Goal: Transaction & Acquisition: Purchase product/service

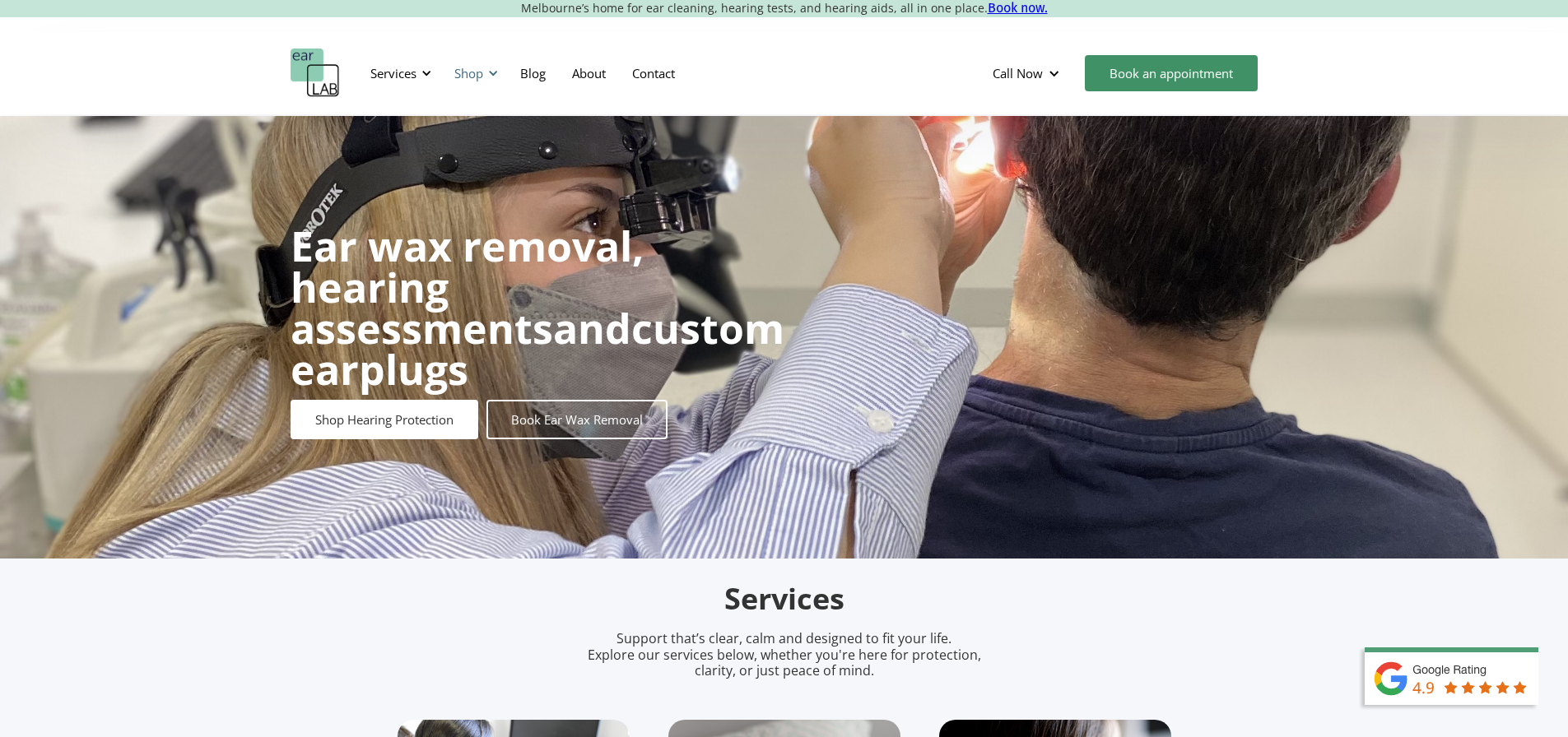
click at [462, 71] on div "Shop" at bounding box center [469, 73] width 29 height 16
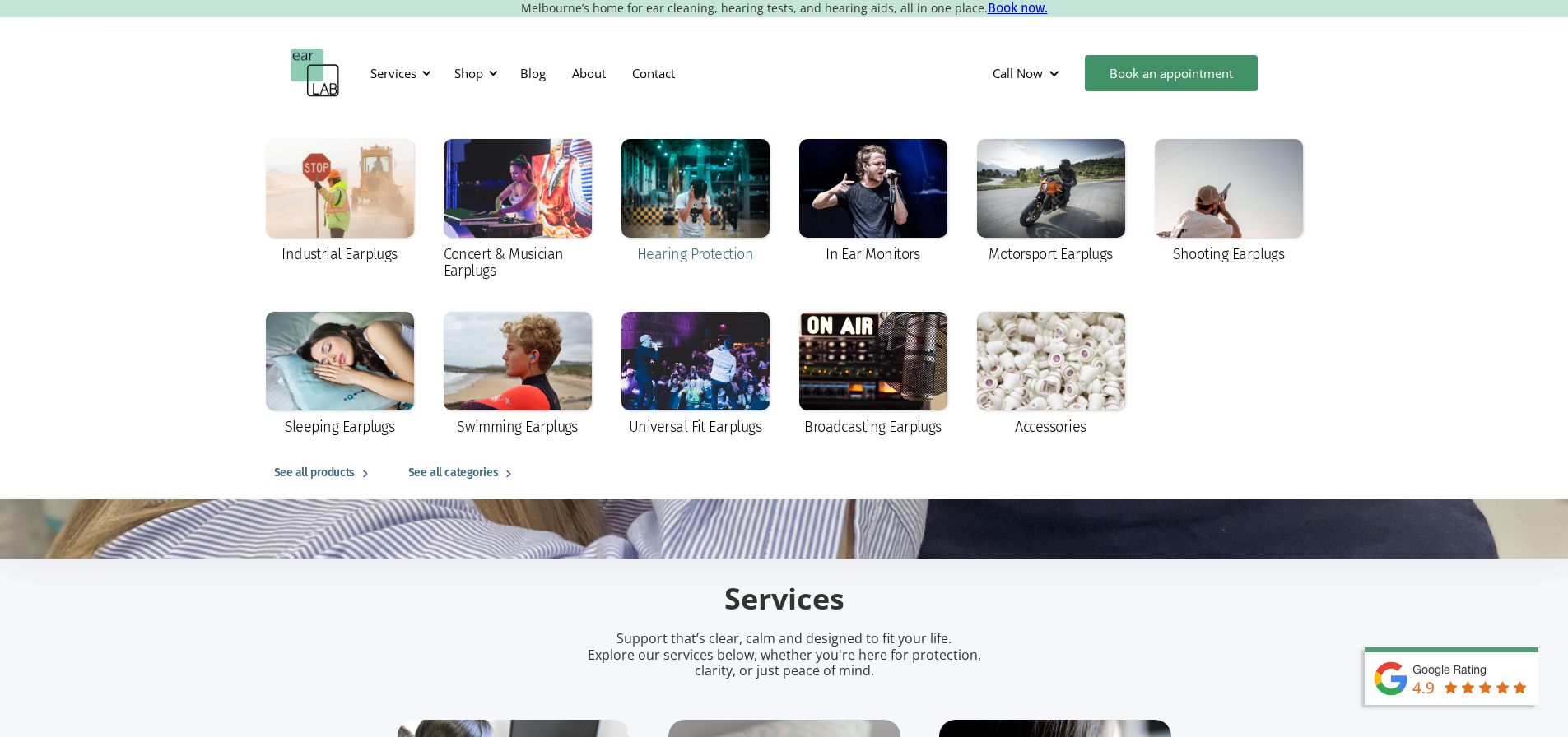
click at [728, 151] on div at bounding box center [695, 188] width 148 height 99
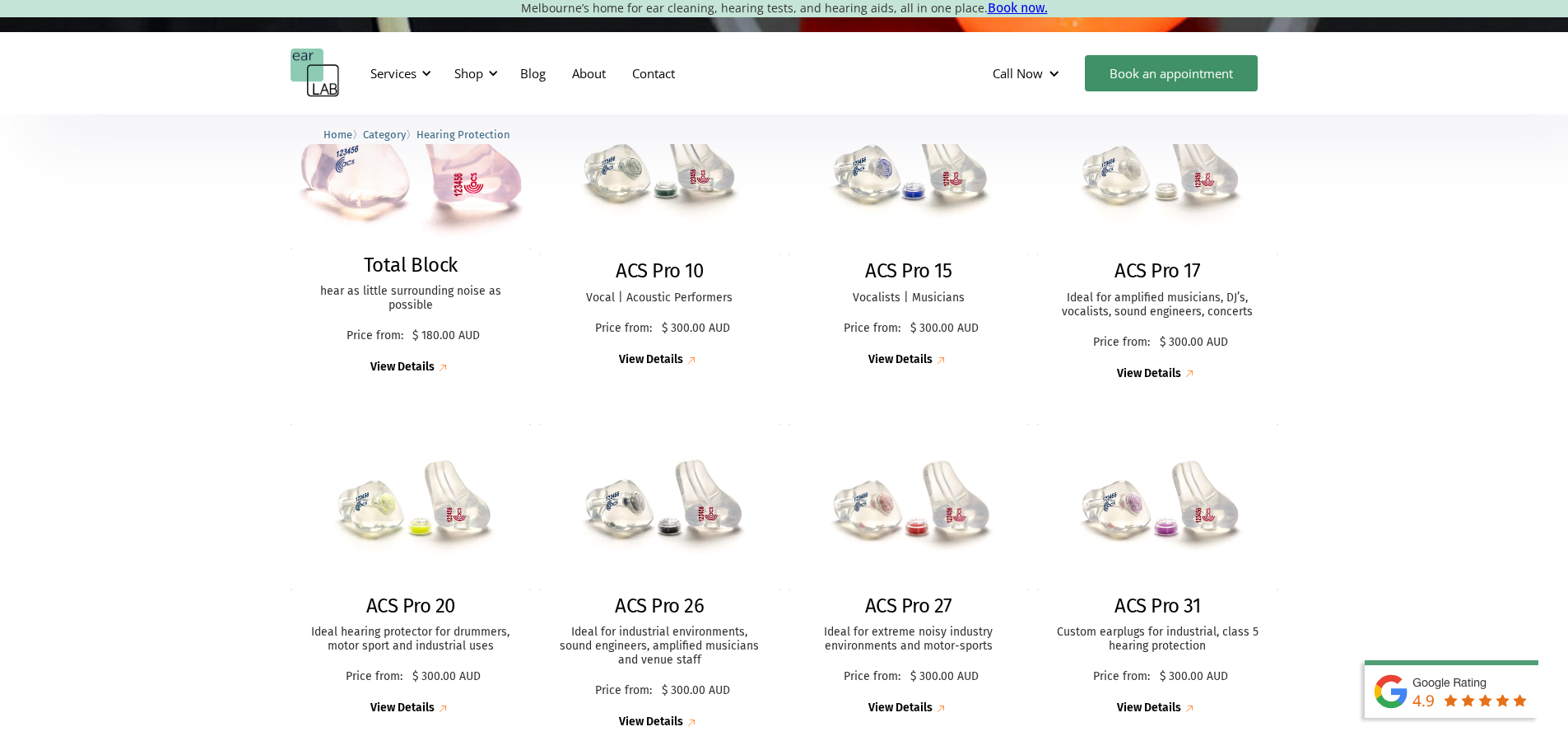
scroll to position [494, 0]
click at [403, 268] on h2 "Total Block" at bounding box center [410, 266] width 94 height 24
click at [1142, 541] on img at bounding box center [1158, 507] width 265 height 182
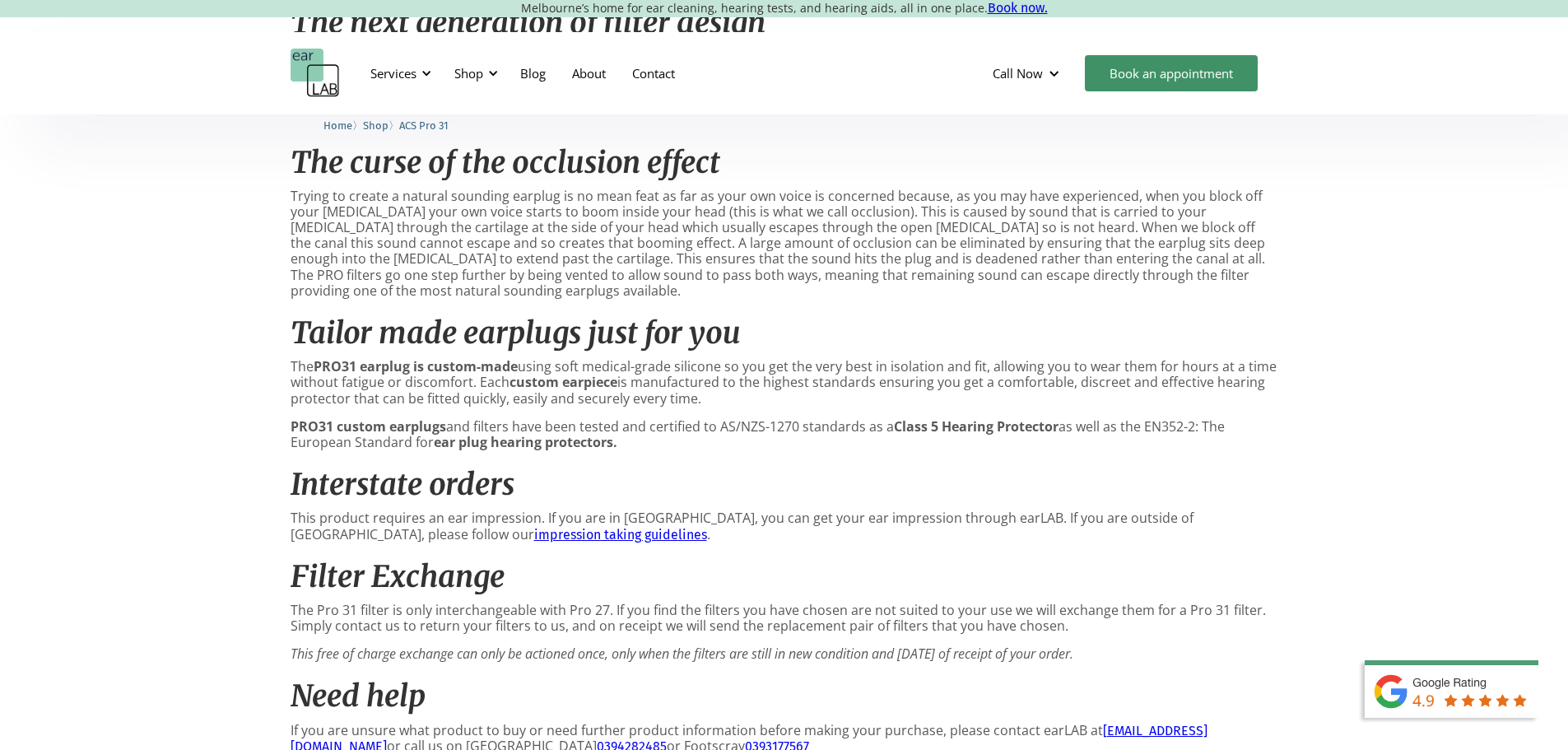
scroll to position [1400, 0]
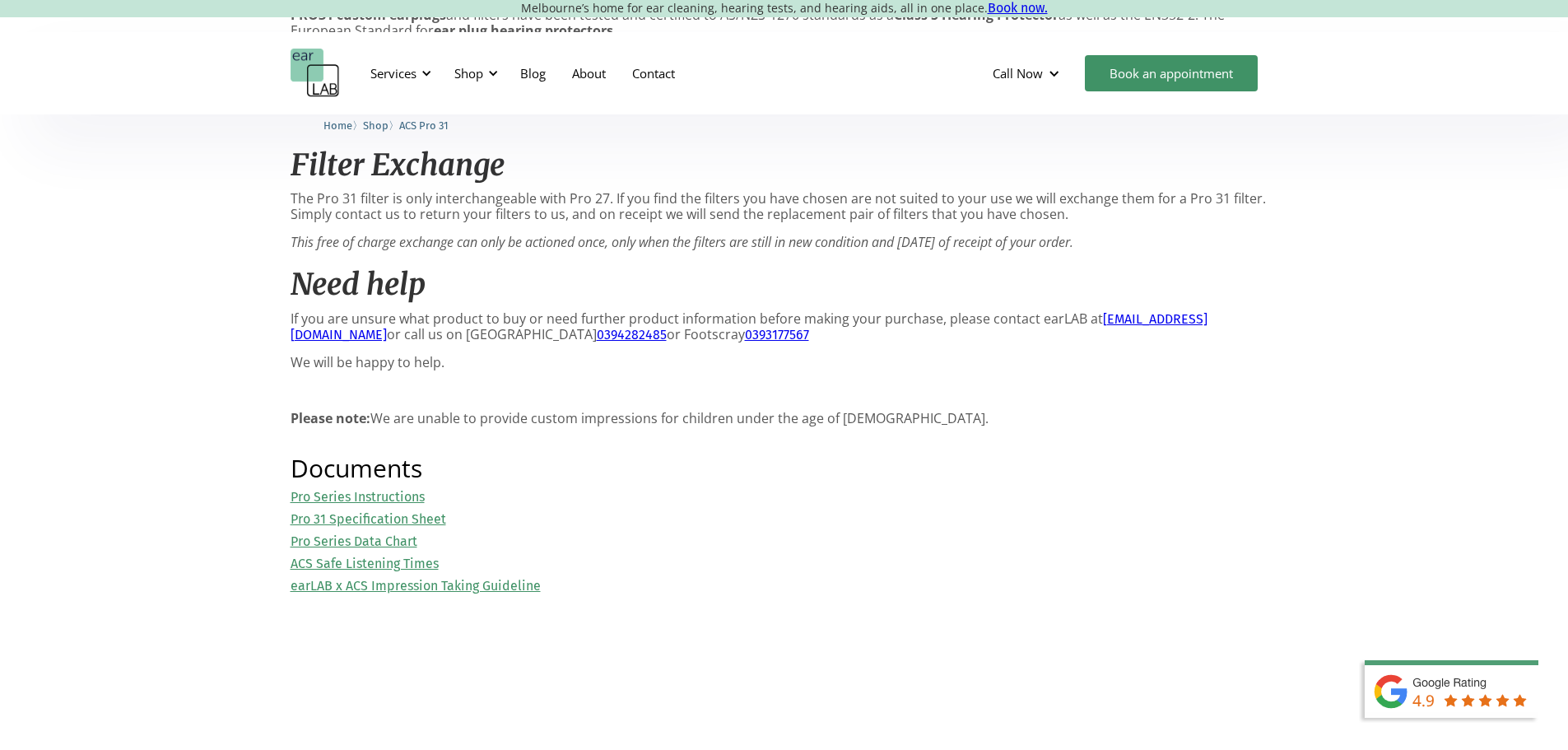
click at [414, 527] on link "Pro 31 Specification Sheet" at bounding box center [368, 518] width 156 height 15
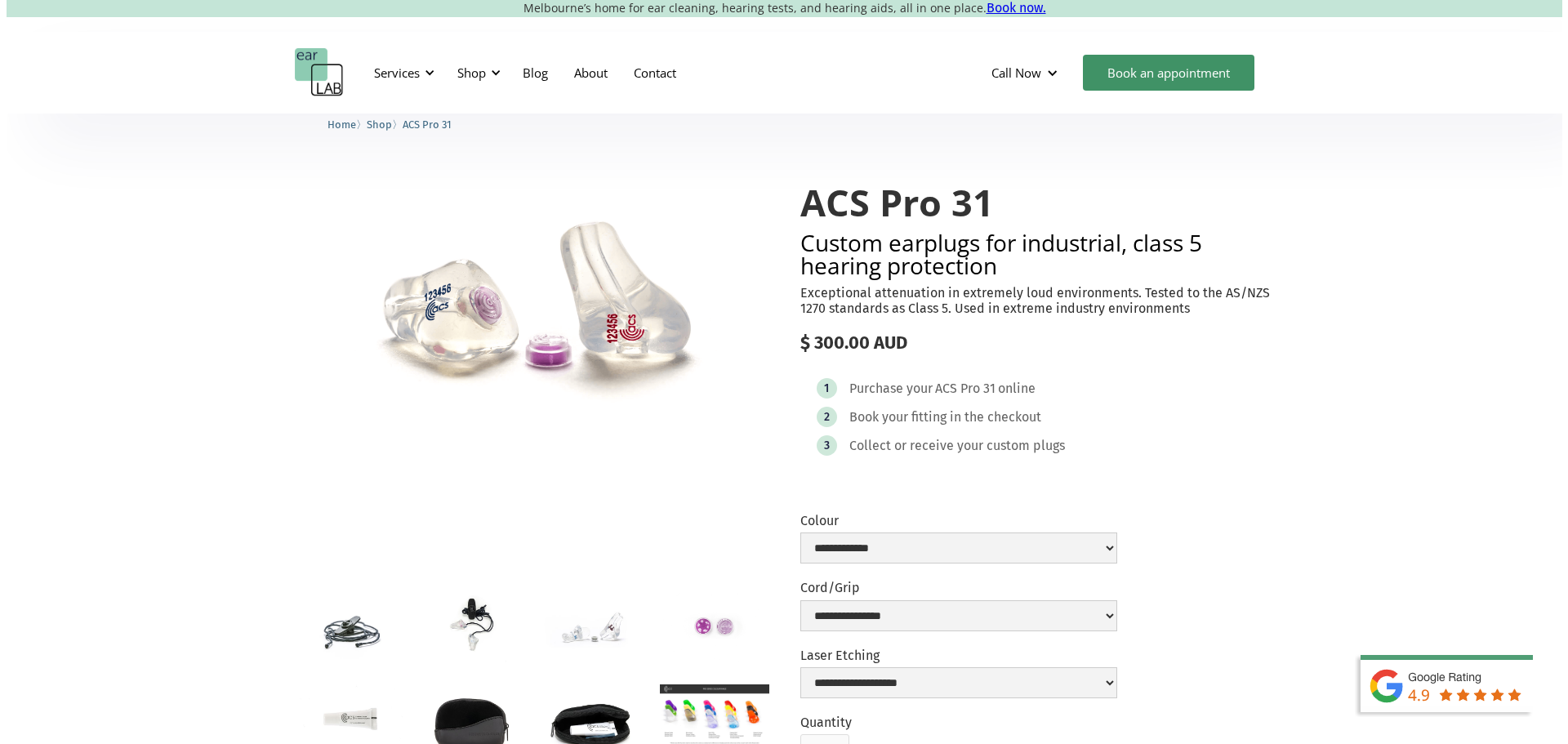
scroll to position [0, 0]
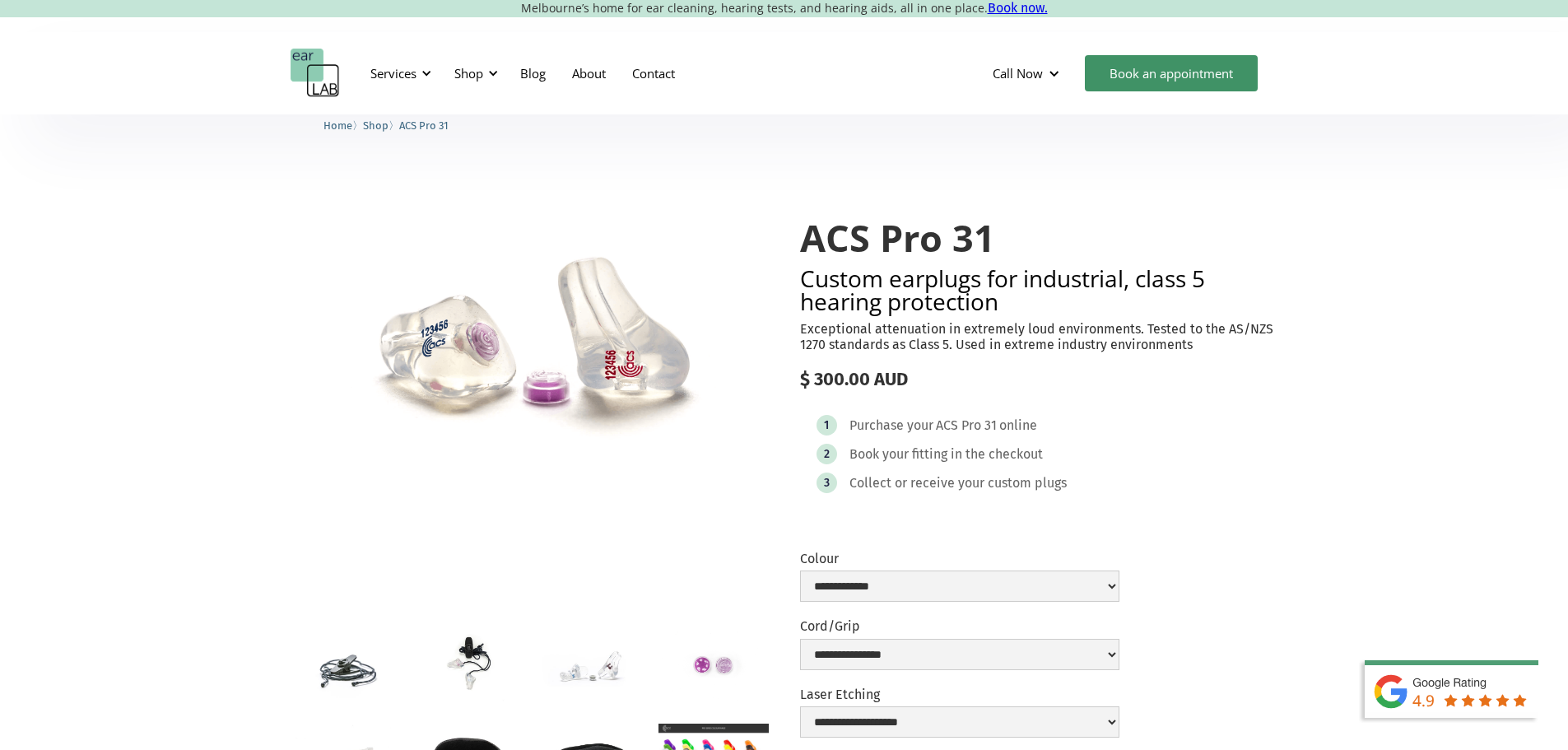
click at [460, 688] on img "open lightbox" at bounding box center [468, 665] width 109 height 73
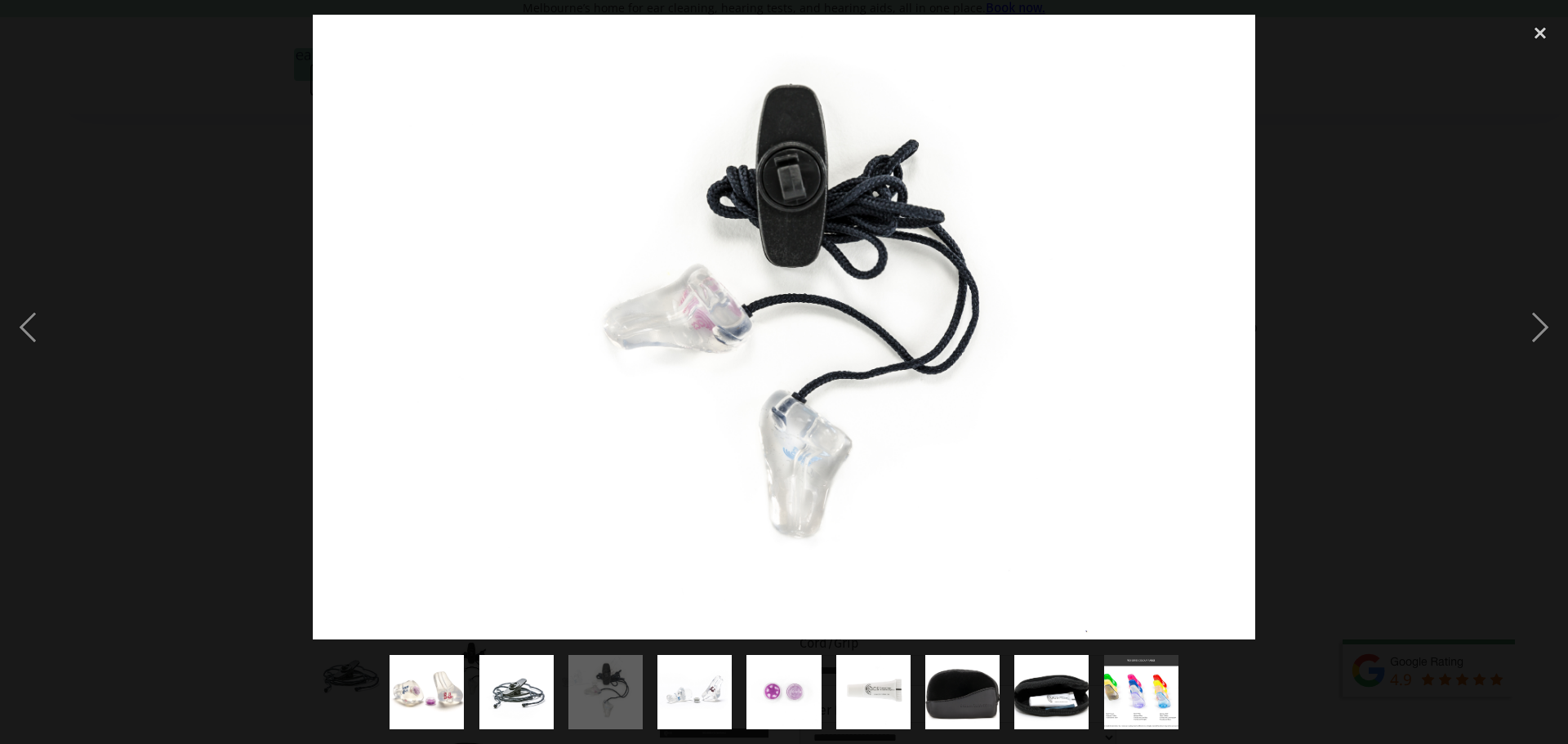
click at [708, 697] on img "show item 4 of 9" at bounding box center [695, 692] width 101 height 75
